Goal: Transaction & Acquisition: Purchase product/service

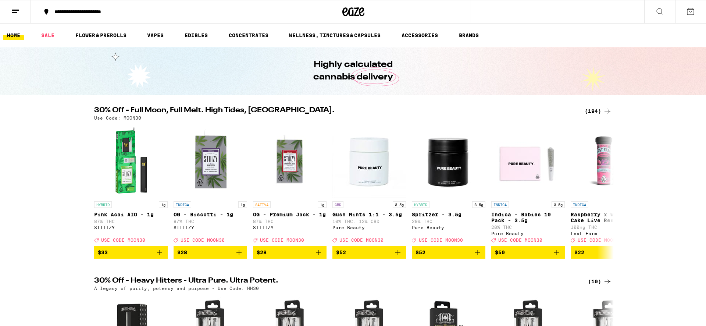
click at [689, 10] on icon at bounding box center [690, 11] width 9 height 9
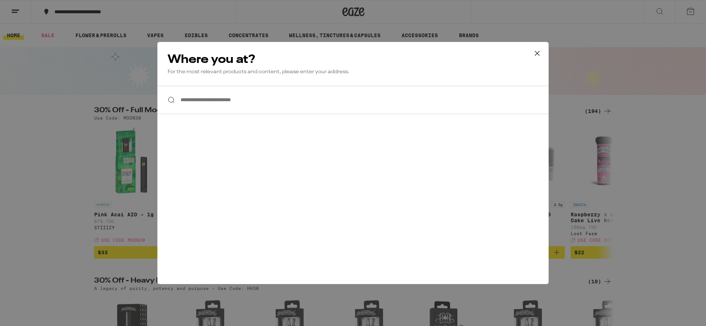
click at [536, 55] on icon at bounding box center [537, 53] width 11 height 11
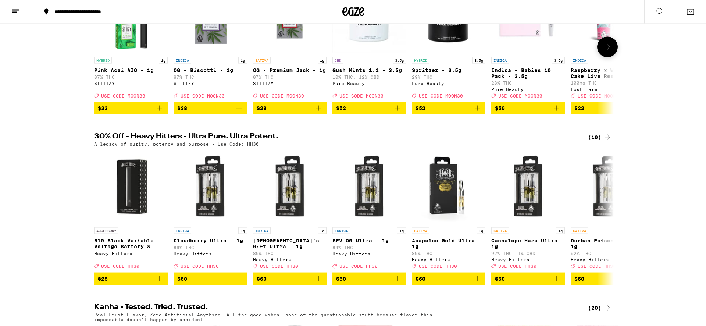
scroll to position [152, 0]
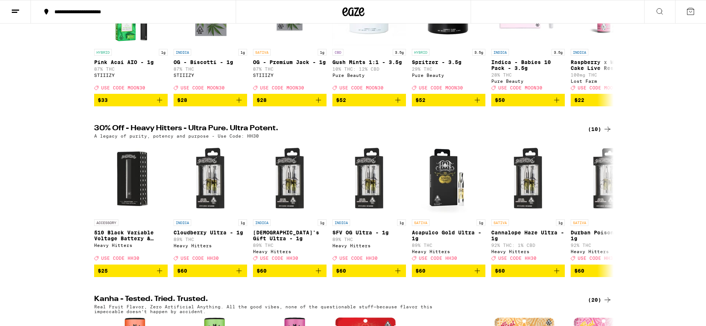
click at [596, 134] on div "(10)" at bounding box center [600, 129] width 24 height 9
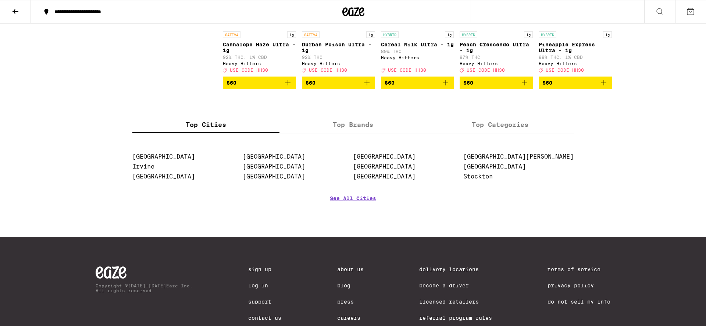
scroll to position [305, 0]
